Goal: Contribute content: Add original content to the website for others to see

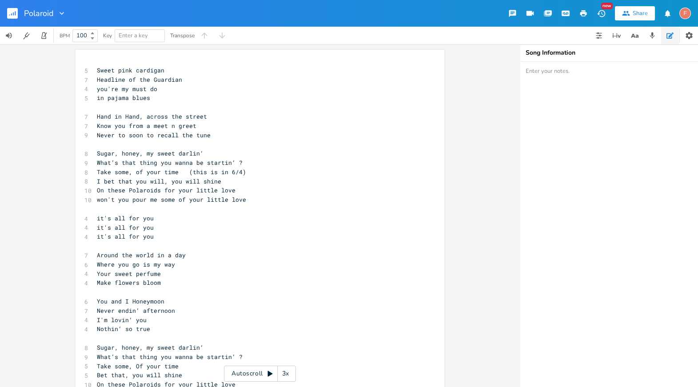
scroll to position [0, 21]
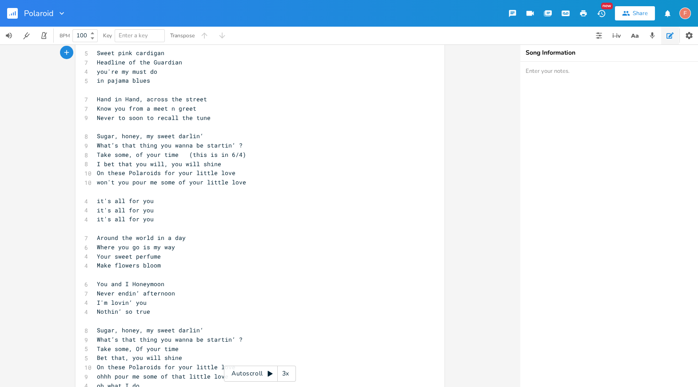
scroll to position [10, 0]
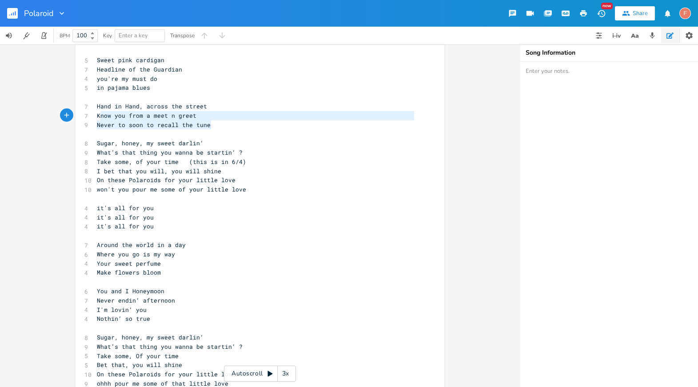
type textarea "Hand in Hand, across the street Know you from a meet n greet Never to soon to r…"
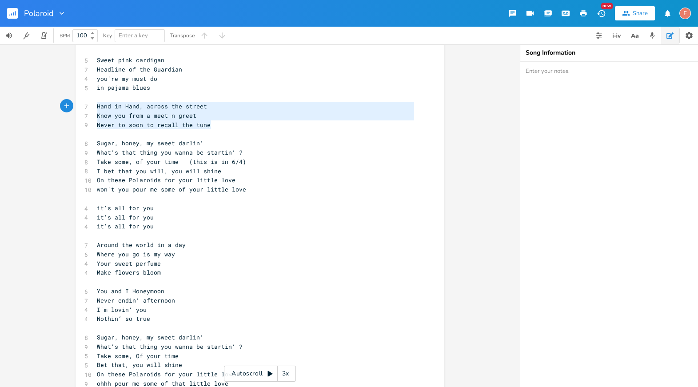
drag, startPoint x: 227, startPoint y: 126, endPoint x: 85, endPoint y: 105, distance: 143.4
click at [85, 105] on div "Hand in Hand, across the street Know you from a meet n greet Never to soon to r…" at bounding box center [260, 308] width 369 height 537
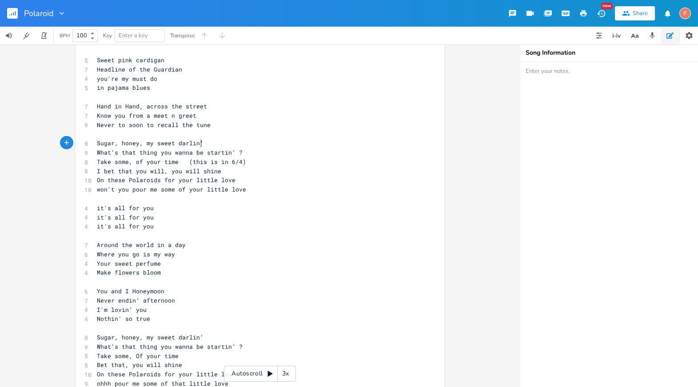
click at [199, 143] on pre "Sugar, honey, my sweet darlin‘" at bounding box center [255, 143] width 321 height 9
click at [237, 135] on pre "​" at bounding box center [255, 133] width 321 height 9
click at [254, 146] on pre "Sugar, honey, my sweet darlin‘" at bounding box center [255, 143] width 321 height 9
click at [196, 125] on span "Never to soon to recall the tune" at bounding box center [154, 125] width 114 height 8
type textarea "tune"
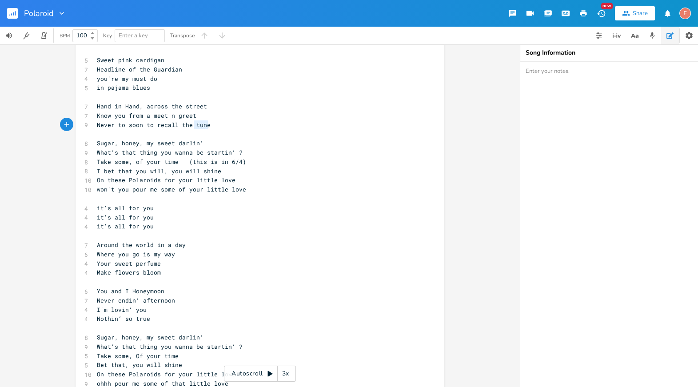
click at [196, 125] on span "Never to soon to recall the tune" at bounding box center [154, 125] width 114 height 8
click at [208, 135] on pre "​" at bounding box center [255, 133] width 321 height 9
click at [222, 143] on pre "Sugar, honey, my sweet darlin‘" at bounding box center [255, 143] width 321 height 9
click at [196, 108] on span "Hand in Hand, across the street" at bounding box center [152, 106] width 110 height 8
click at [265, 105] on pre "Hand in Hand, across the street" at bounding box center [255, 106] width 321 height 9
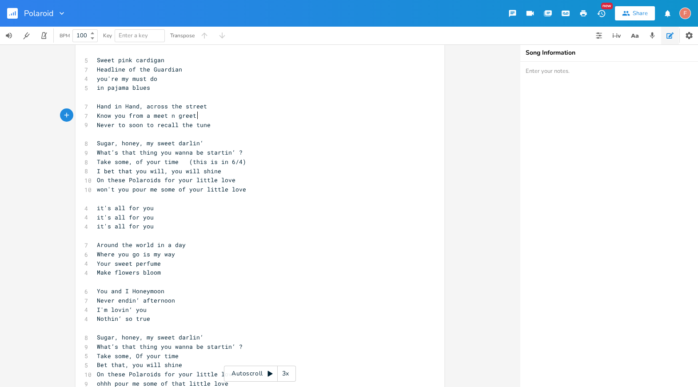
click at [267, 111] on pre "Know you from a meet n greet" at bounding box center [255, 115] width 321 height 9
click at [285, 134] on pre "​" at bounding box center [255, 133] width 321 height 9
click at [290, 140] on pre "Sugar, honey, my sweet darlin‘" at bounding box center [255, 143] width 321 height 9
click at [300, 151] on pre "What’s that thing you wanna be startin‘ ?" at bounding box center [255, 152] width 321 height 9
click at [309, 165] on pre "Take some, of your time (this is in 6/4)" at bounding box center [255, 161] width 321 height 9
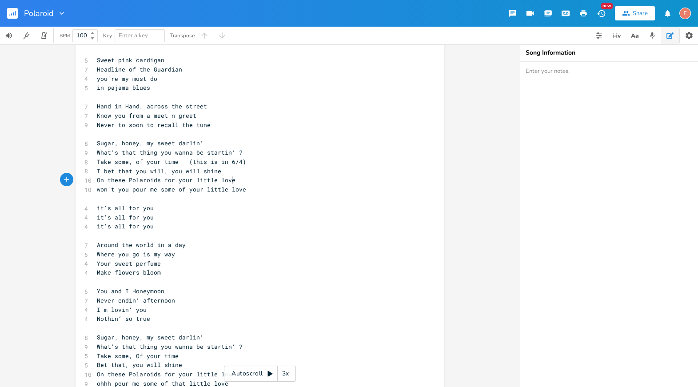
click at [303, 183] on pre "On these Polaroids for your little love" at bounding box center [255, 180] width 321 height 9
click at [292, 173] on pre "I bet that you will, you will shine" at bounding box center [255, 171] width 321 height 9
click at [303, 185] on div "5 Sweet pink cardigan 7 Headline of the Guardian 4 you're my must do 5 in pajam…" at bounding box center [255, 310] width 321 height 509
click at [165, 179] on span "On these Polaroids for your little love" at bounding box center [166, 180] width 139 height 8
type textarea "for"
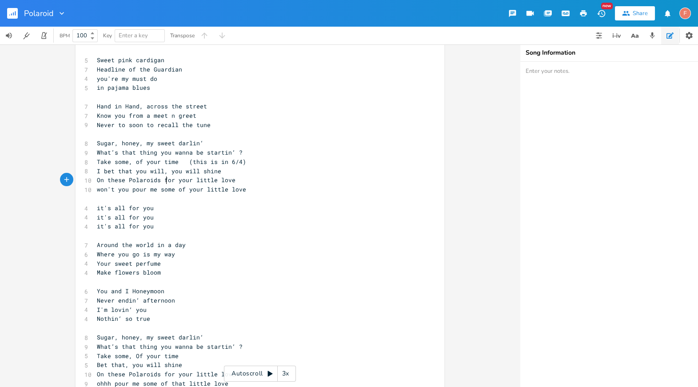
click at [165, 179] on span "On these Polaroids for your little love" at bounding box center [166, 180] width 139 height 8
click at [313, 199] on pre "​" at bounding box center [255, 198] width 321 height 9
click at [301, 193] on pre "won't you pour me some of your little love" at bounding box center [255, 189] width 321 height 9
click at [164, 181] on span "On these Polaroids for your little love" at bounding box center [166, 180] width 139 height 8
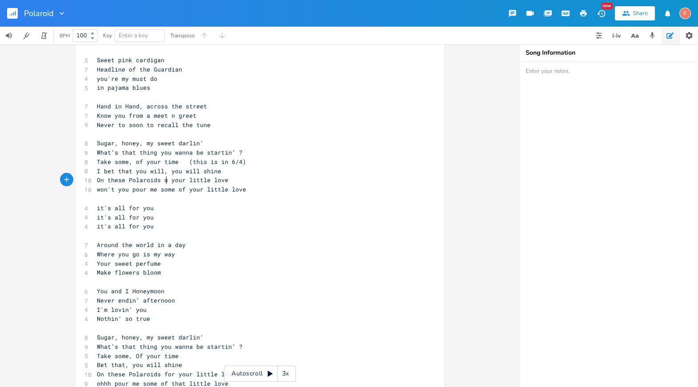
type textarea "of"
click at [174, 180] on span "On these Polaroids of your little love" at bounding box center [164, 180] width 135 height 8
type textarea "a"
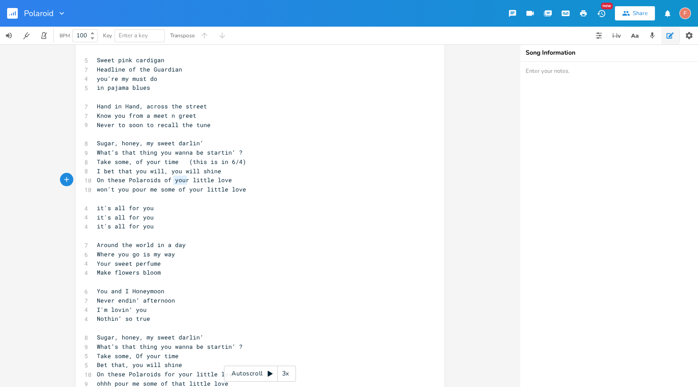
scroll to position [0, 3]
click at [301, 185] on pre "won't you pour me some of your little love" at bounding box center [255, 189] width 321 height 9
click at [291, 187] on pre "won't you pour me some of your little love" at bounding box center [255, 189] width 321 height 9
click at [265, 192] on pre "won't you pour me some of your little love" at bounding box center [255, 189] width 321 height 9
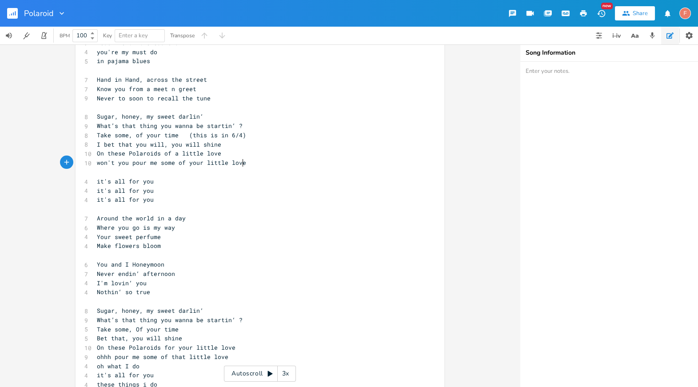
scroll to position [46, 0]
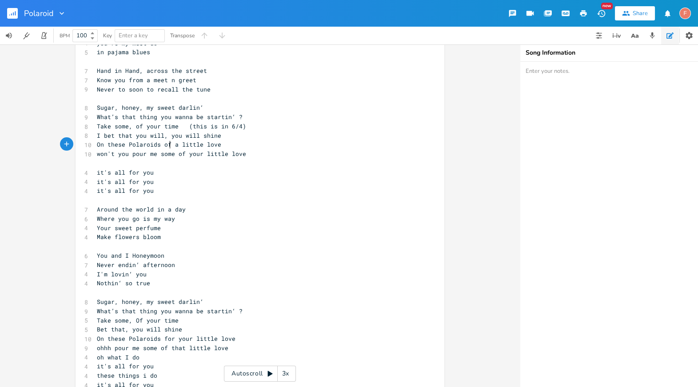
click at [167, 144] on span "On these Polaroids of a little love" at bounding box center [159, 144] width 124 height 8
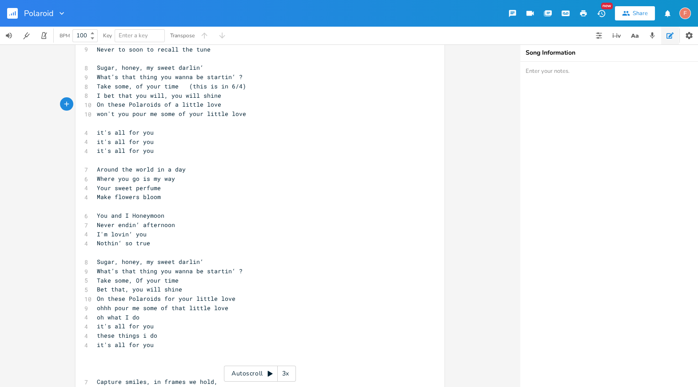
scroll to position [113, 0]
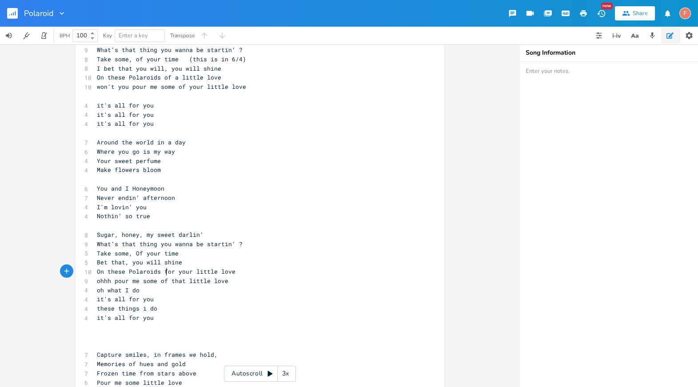
click at [165, 271] on span "On these Polaroids for your little love" at bounding box center [166, 272] width 139 height 8
type textarea "of"
click at [174, 272] on span "On these Polaroids of your little love" at bounding box center [166, 272] width 139 height 8
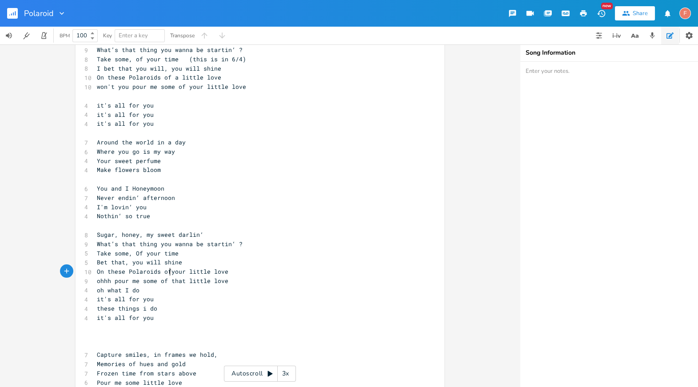
scroll to position [0, 1]
click at [180, 272] on span "On these Polaroids of your little love" at bounding box center [164, 272] width 135 height 8
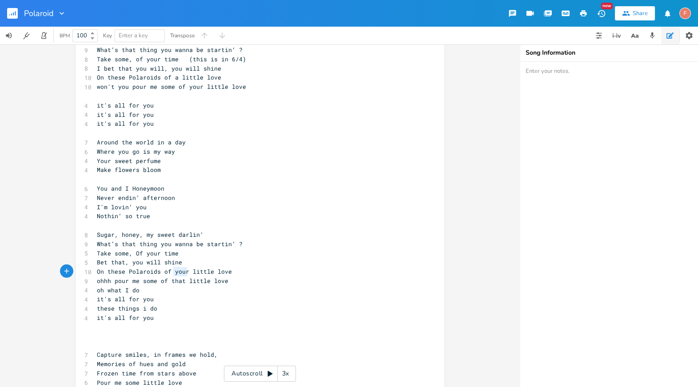
type textarea "a"
click at [253, 277] on pre "ohhh pour me some of that little love" at bounding box center [255, 281] width 321 height 9
click at [271, 277] on pre "ohhh pour me some of that little love" at bounding box center [255, 281] width 321 height 9
click at [174, 283] on span "ohhh pour me some of that little love" at bounding box center [163, 281] width 132 height 8
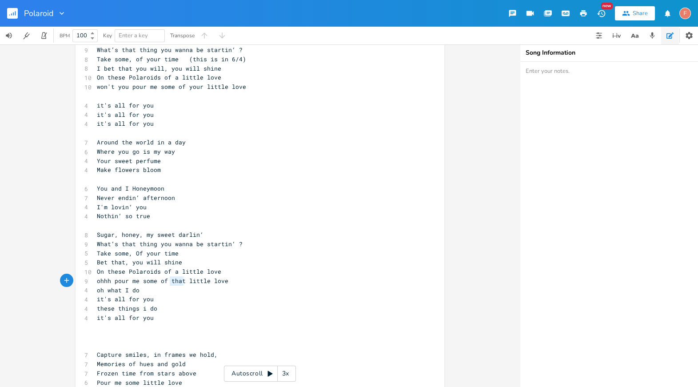
click at [174, 283] on span "ohhh pour me some of that little love" at bounding box center [163, 281] width 132 height 8
type textarea "your"
click at [219, 303] on pre "it's all for you" at bounding box center [255, 299] width 321 height 9
click at [241, 288] on pre "oh what I do" at bounding box center [255, 290] width 321 height 9
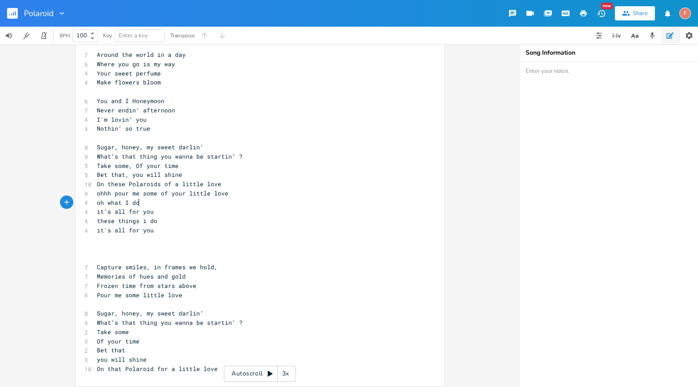
scroll to position [205, 0]
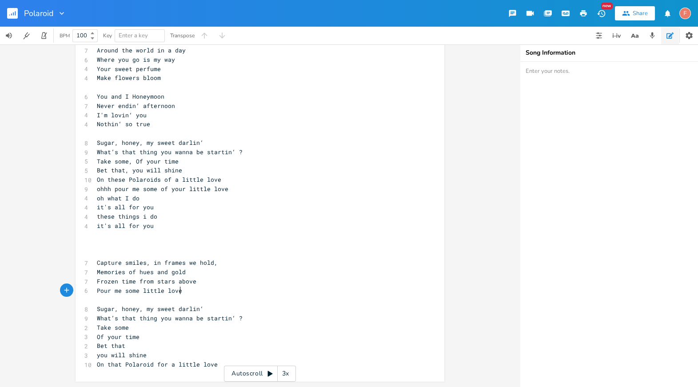
type textarea "m stars above Pour me some little love"
drag, startPoint x: 222, startPoint y: 292, endPoint x: 145, endPoint y: 278, distance: 77.7
click at [145, 278] on div "5 Sweet pink cardigan 7 Headline of the Guardian 4 you're my must do 5 in pajam…" at bounding box center [255, 115] width 321 height 509
click at [165, 254] on pre "​" at bounding box center [255, 253] width 321 height 9
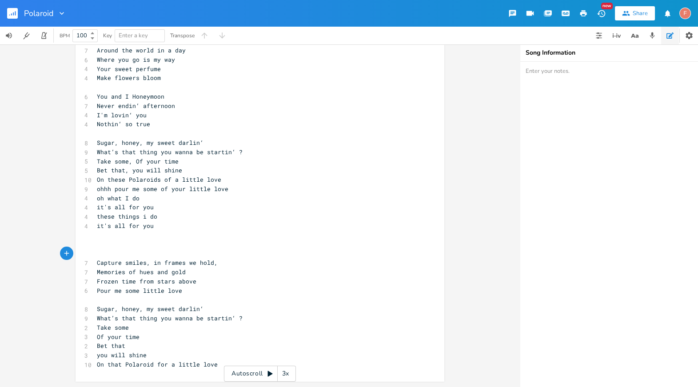
type textarea "[]"
type textarea "birdr"
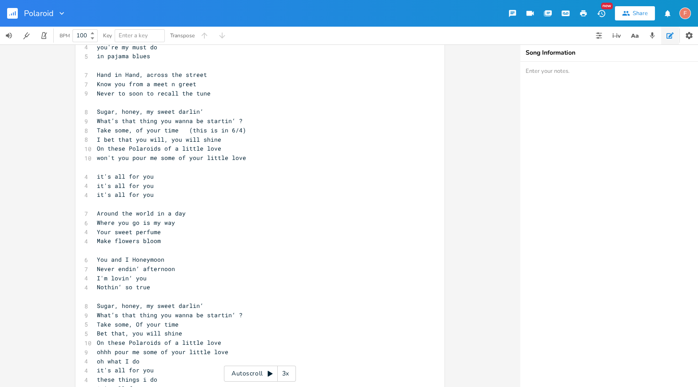
scroll to position [0, 0]
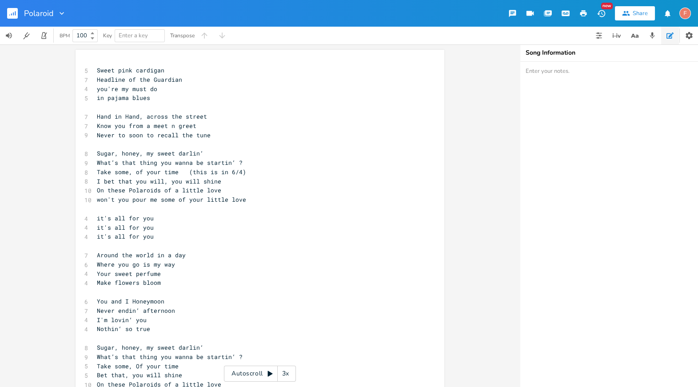
type textarea "ridge"
click at [137, 61] on div "ridge x 5 Sweet pink cardigan 7 Headline of the Guardian 4 you're my must do 5 …" at bounding box center [260, 318] width 369 height 537
click at [97, 70] on span "Sweet pink cardigan" at bounding box center [131, 70] width 68 height 8
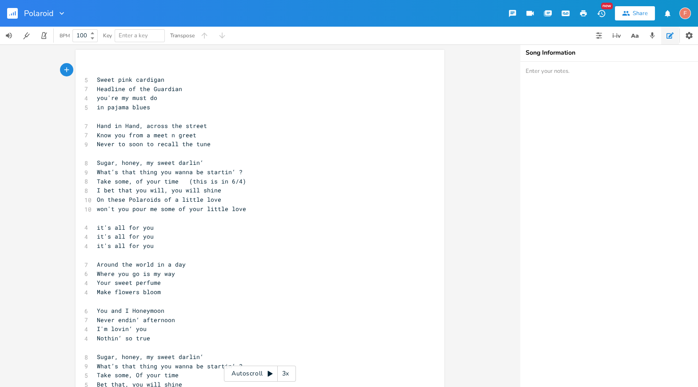
type textarea "[]"
type textarea "verse 1"
click at [253, 222] on pre "​" at bounding box center [255, 218] width 321 height 9
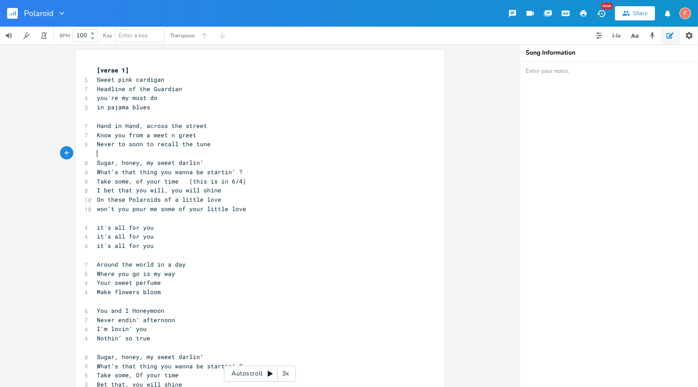
click at [245, 157] on pre "​" at bounding box center [255, 153] width 321 height 9
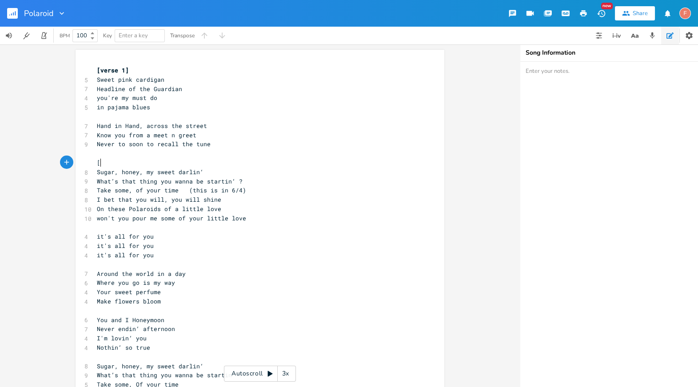
type textarea "[]"
type textarea "chorus"
click at [153, 222] on pre "won't you pour me some of your little love" at bounding box center [255, 218] width 321 height 9
click at [158, 228] on pre "​" at bounding box center [255, 227] width 321 height 9
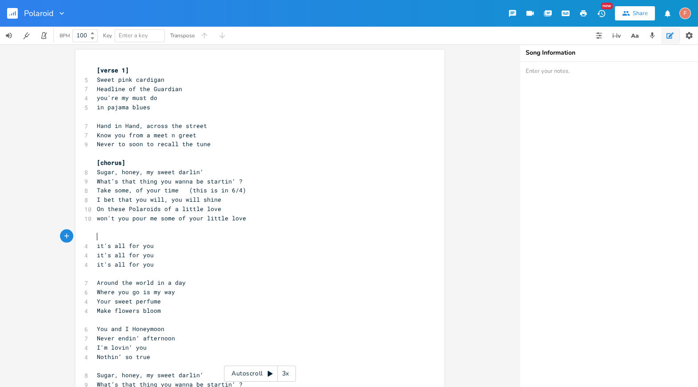
type textarea "[]"
type textarea "post chorus"
click at [205, 272] on pre "​" at bounding box center [255, 273] width 321 height 9
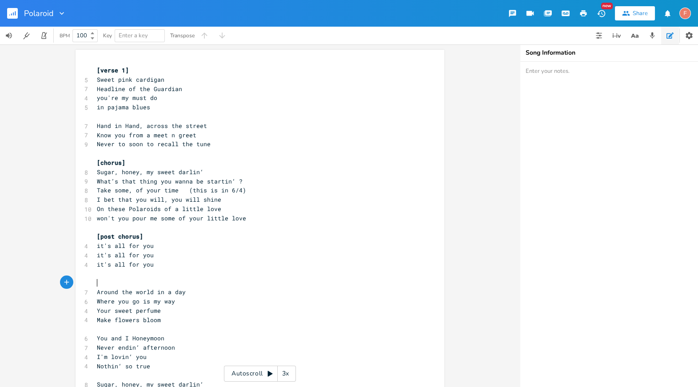
type textarea "[]"
type textarea "hv"
type textarea "verse"
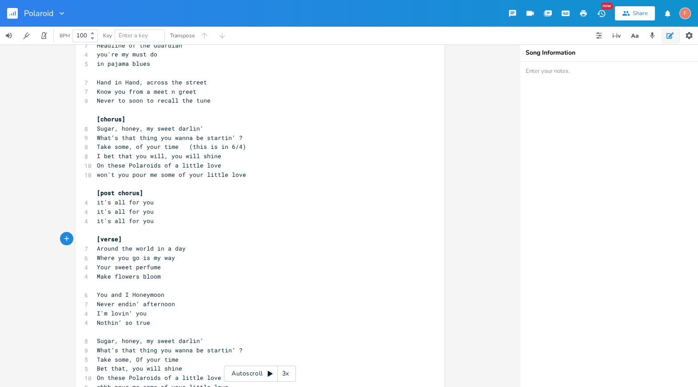
scroll to position [52, 0]
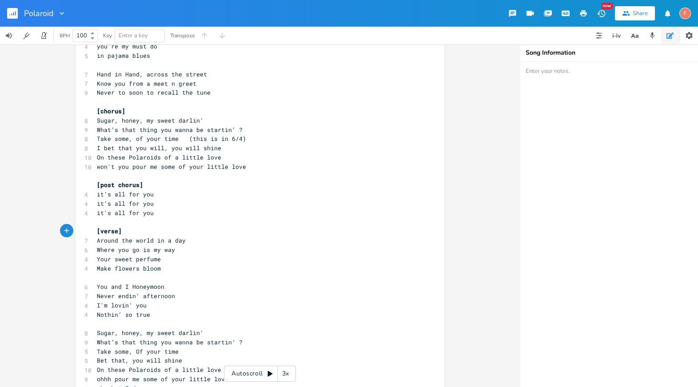
click at [200, 277] on pre "​" at bounding box center [255, 277] width 321 height 9
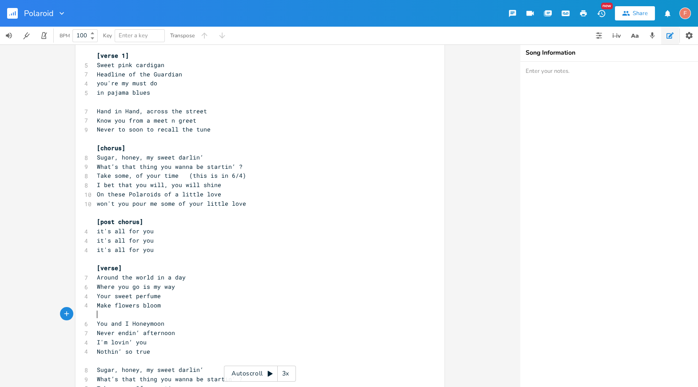
scroll to position [16, 0]
type textarea "[]"
click at [114, 267] on span "[verse]" at bounding box center [109, 267] width 25 height 8
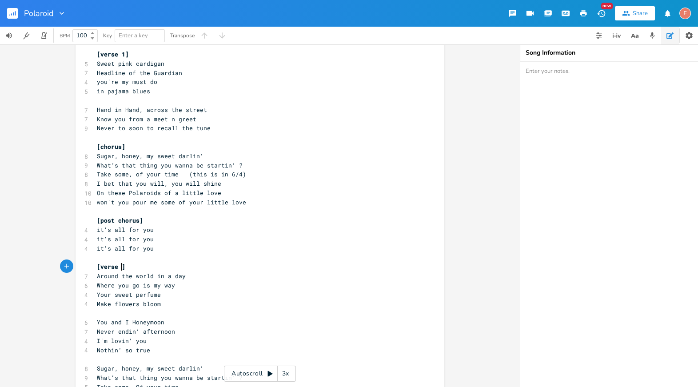
type textarea "2"
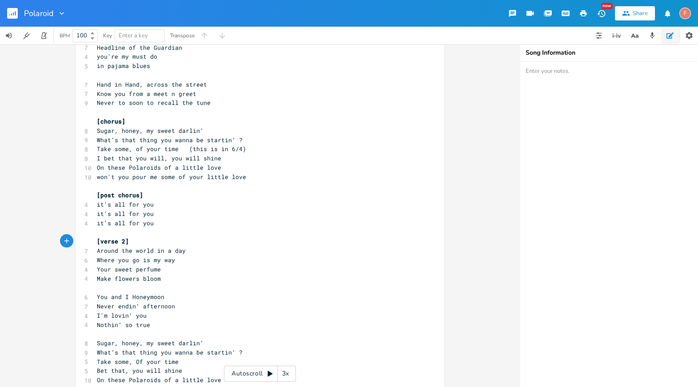
scroll to position [53, 0]
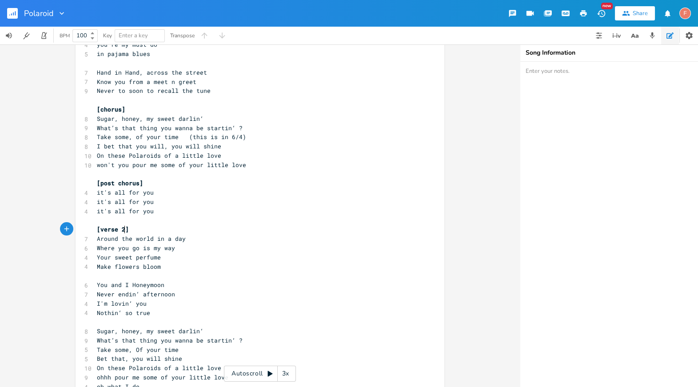
click at [184, 327] on pre "Sugar, honey, my sweet darlin‘" at bounding box center [255, 331] width 321 height 9
type textarea "[]"
type textarea "chorus 2"
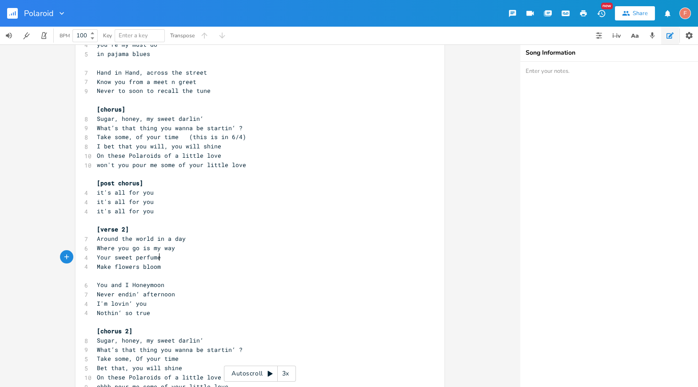
click at [271, 256] on pre "Your sweet perfume" at bounding box center [255, 257] width 321 height 9
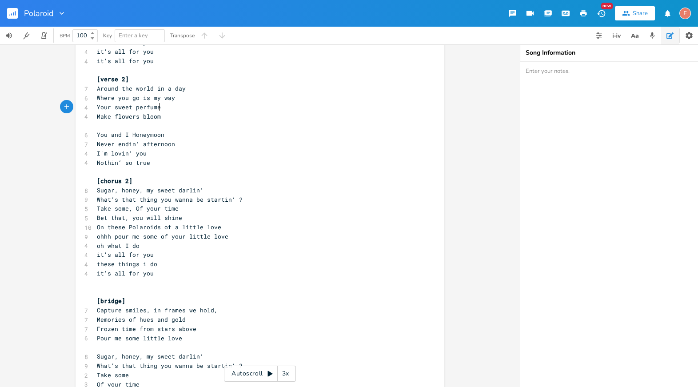
scroll to position [214, 0]
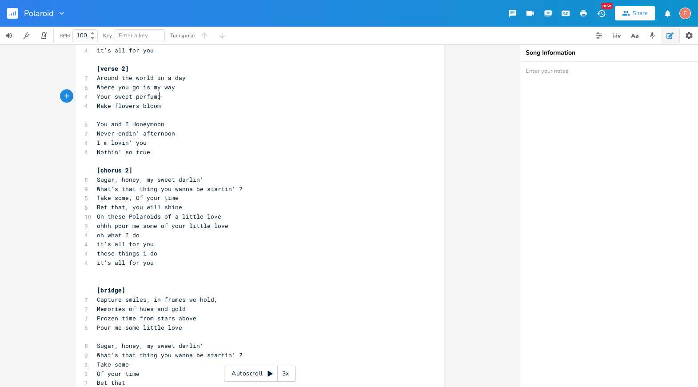
click at [269, 228] on pre "ohhh pour me some of your little love" at bounding box center [255, 225] width 321 height 9
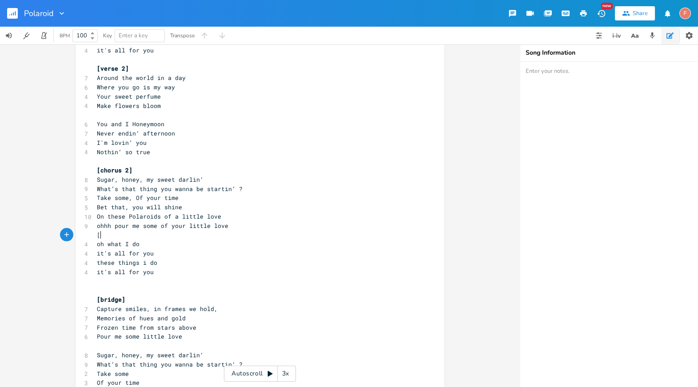
scroll to position [0, 3]
type textarea "[]"
type textarea "post chorus"
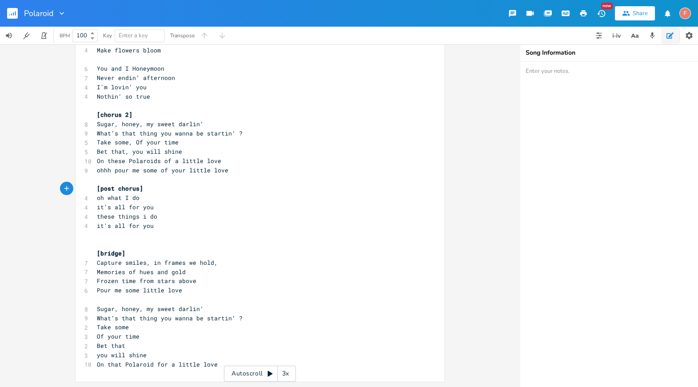
click at [153, 247] on pre "​" at bounding box center [255, 244] width 321 height 9
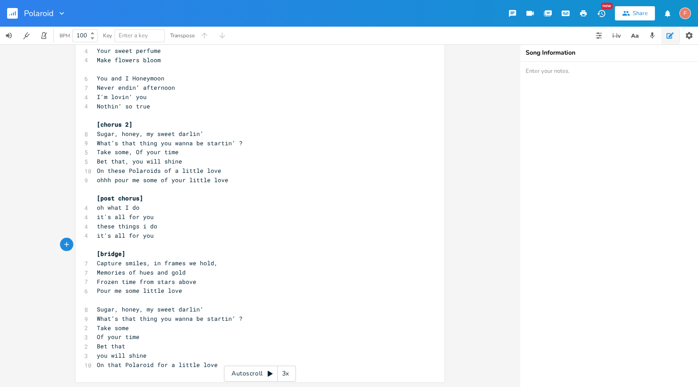
click at [193, 301] on pre "​" at bounding box center [255, 300] width 321 height 9
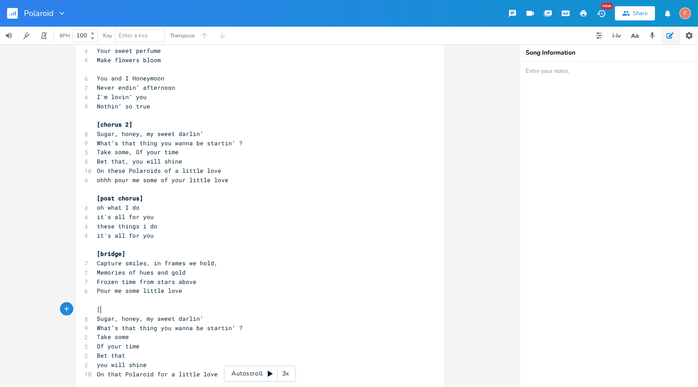
scroll to position [0, 3]
type textarea "[]"
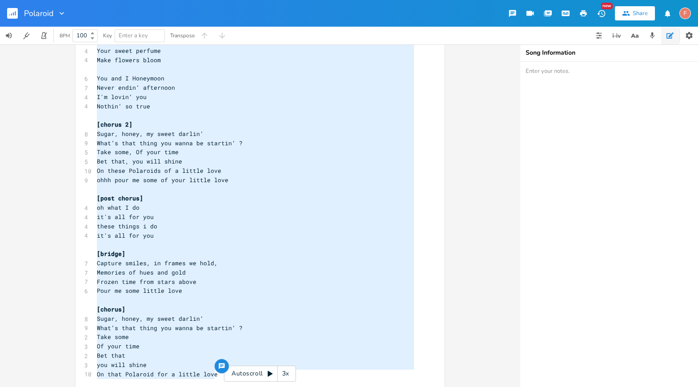
type textarea "[lorem 6] Ipsum dolo sitametc Adipisci el sed Doeiusmo tem'in ut labo et do mag…"
click at [296, 173] on pre "On these Polaroids of a little love" at bounding box center [255, 170] width 321 height 9
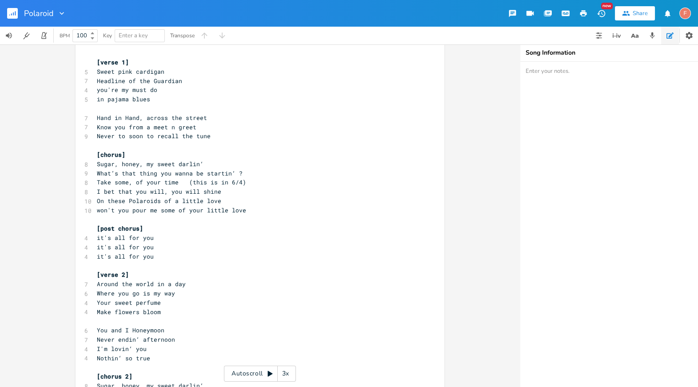
scroll to position [7, 0]
click at [146, 184] on span "Take some, of your time (this is in 6/4)" at bounding box center [171, 184] width 149 height 8
type textarea "om"
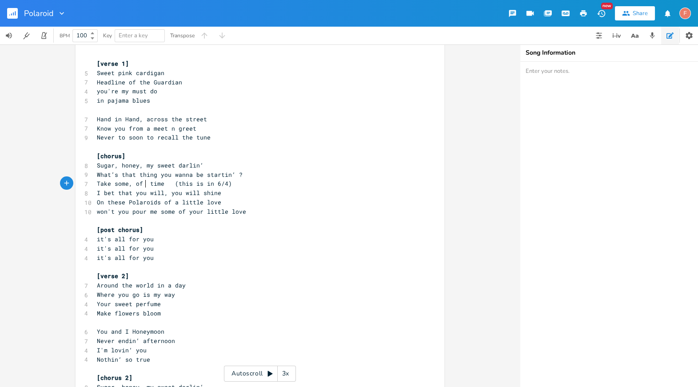
type textarea "my"
click at [129, 187] on span "Take some, of my time (this is in 6/4)" at bounding box center [168, 184] width 142 height 8
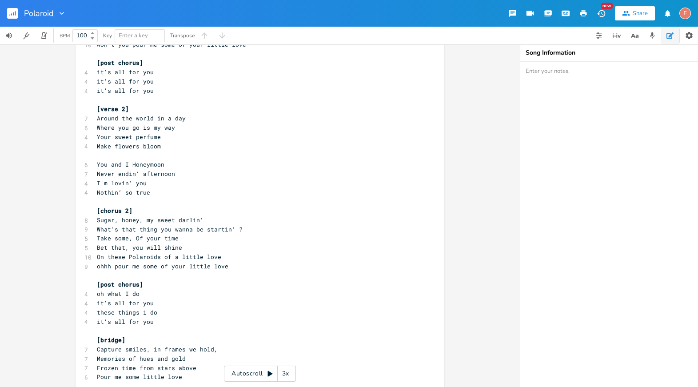
scroll to position [175, 0]
click at [128, 239] on span "Take some, Of your time" at bounding box center [138, 237] width 82 height 8
click at [148, 238] on span "Take some Of your time" at bounding box center [136, 237] width 78 height 8
type textarea "my"
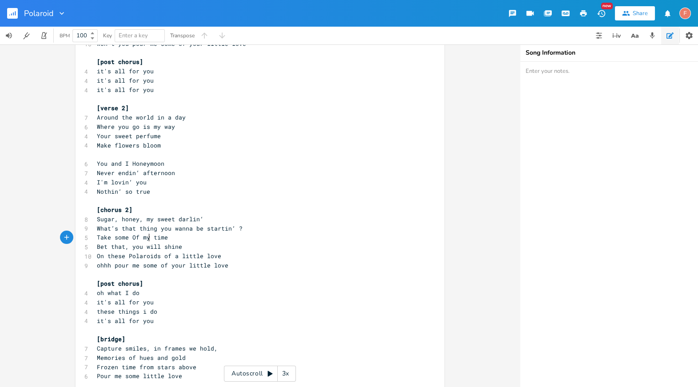
scroll to position [0, 7]
click at [132, 238] on span "Take some Of my time" at bounding box center [132, 237] width 71 height 8
type textarea "o"
